Goal: Transaction & Acquisition: Purchase product/service

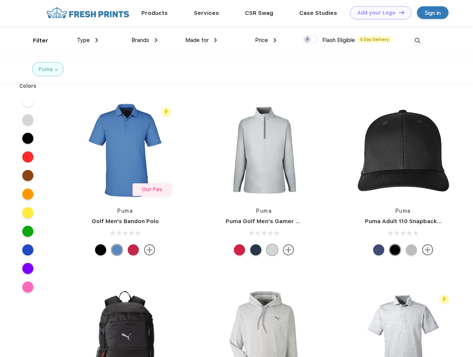
click at [378, 13] on link "Add your Logo Design Tool" at bounding box center [380, 12] width 61 height 13
click at [0, 0] on div "Design Tool" at bounding box center [0, 0] width 0 height 0
click at [399, 12] on link "Add your Logo Design Tool" at bounding box center [380, 12] width 61 height 13
click at [36, 41] on div "Filter" at bounding box center [40, 40] width 15 height 9
click at [88, 40] on span "Type" at bounding box center [83, 40] width 13 height 7
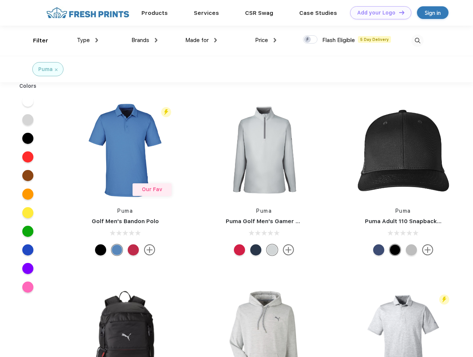
click at [145, 40] on span "Brands" at bounding box center [141, 40] width 18 height 7
click at [201, 40] on span "Made for" at bounding box center [196, 40] width 23 height 7
click at [266, 40] on span "Price" at bounding box center [261, 40] width 13 height 7
click at [311, 40] on div at bounding box center [310, 39] width 14 height 8
click at [308, 40] on input "checkbox" at bounding box center [305, 37] width 5 height 5
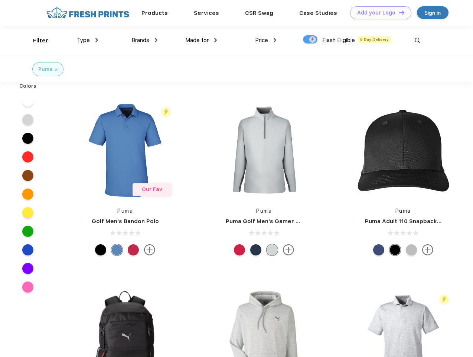
click at [418, 41] on img at bounding box center [418, 41] width 12 height 12
